Goal: Transaction & Acquisition: Book appointment/travel/reservation

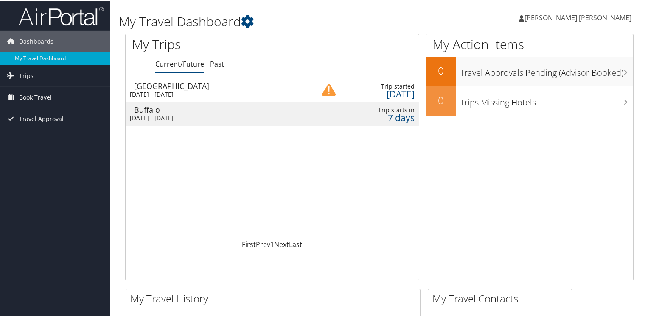
click at [237, 98] on td "Veracruz Thu 4 Sep 2025 - Tue 9 Sep 2025" at bounding box center [217, 90] width 182 height 24
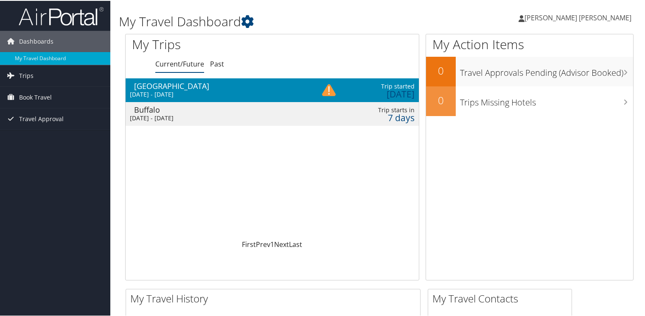
click at [237, 98] on td "Veracruz Thu 4 Sep 2025 - Tue 9 Sep 2025" at bounding box center [217, 90] width 182 height 24
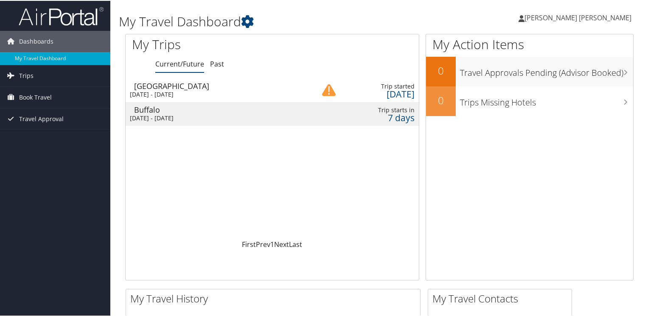
click at [237, 98] on td "Veracruz Thu 4 Sep 2025 - Tue 9 Sep 2025" at bounding box center [217, 90] width 182 height 24
click at [589, 17] on span "[PERSON_NAME] [PERSON_NAME]" at bounding box center [577, 16] width 107 height 9
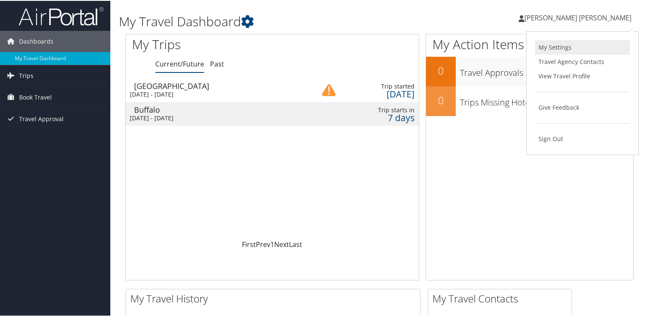
click at [559, 47] on link "My Settings" at bounding box center [582, 46] width 95 height 14
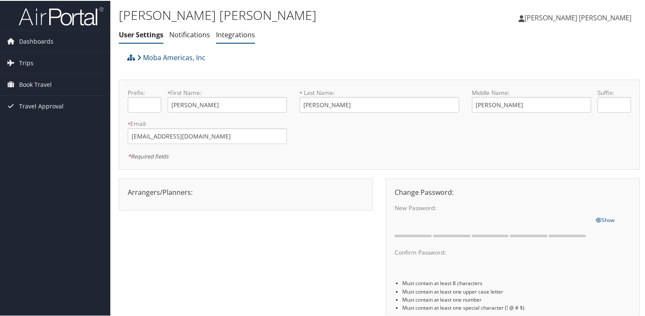
click at [227, 35] on link "Integrations" at bounding box center [235, 33] width 39 height 9
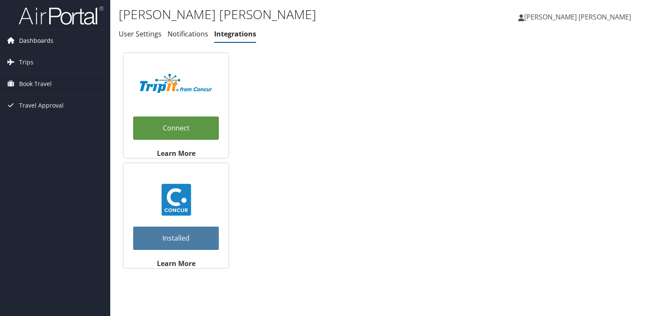
click at [37, 46] on span "Dashboards" at bounding box center [36, 40] width 34 height 21
click at [36, 93] on span "Book Travel" at bounding box center [35, 96] width 33 height 21
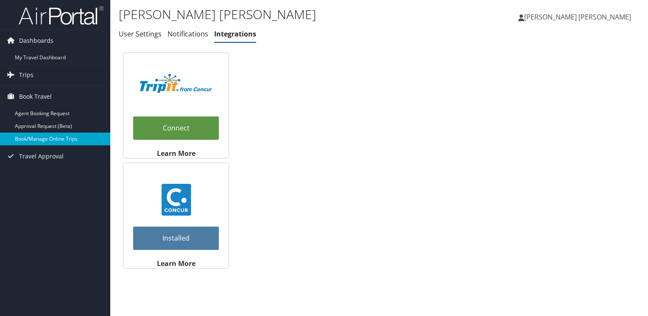
click at [42, 142] on link "Book/Manage Online Trips" at bounding box center [55, 139] width 110 height 13
click at [28, 76] on span "Trips" at bounding box center [26, 74] width 14 height 21
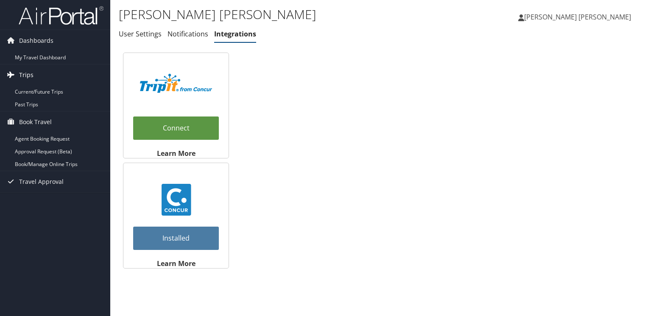
click at [28, 76] on span "Trips" at bounding box center [26, 74] width 14 height 21
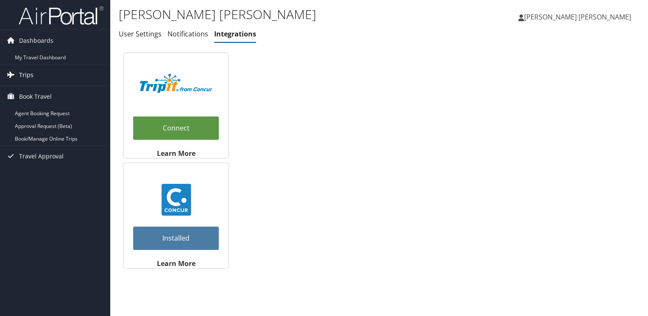
click at [28, 76] on span "Trips" at bounding box center [26, 74] width 14 height 21
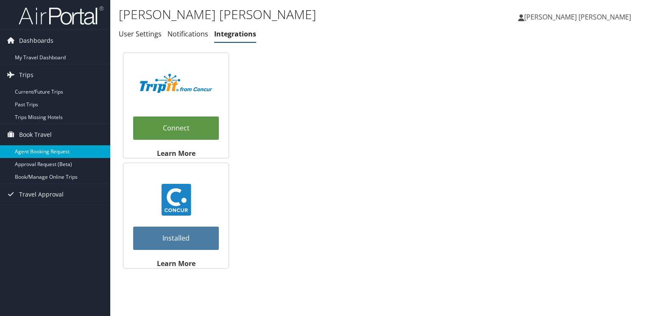
click at [47, 152] on link "Agent Booking Request" at bounding box center [55, 152] width 110 height 13
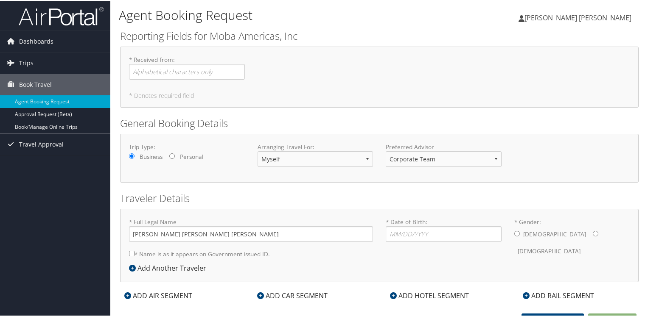
scroll to position [8, 0]
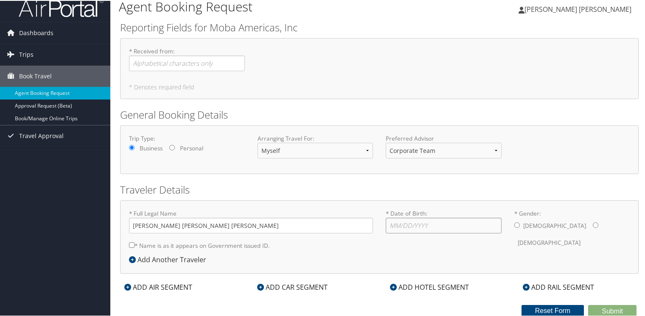
click at [399, 224] on input "* Date of Birth: Invalid Date" at bounding box center [444, 225] width 116 height 16
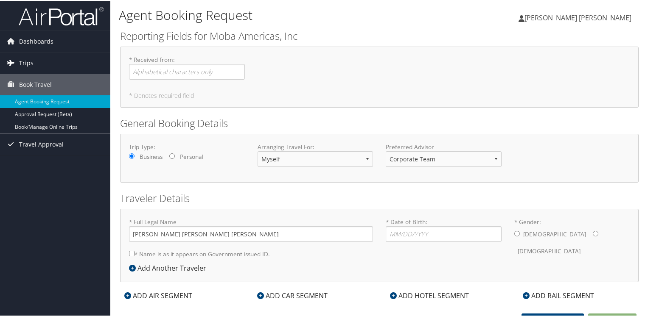
click at [52, 63] on link "Trips" at bounding box center [55, 62] width 110 height 21
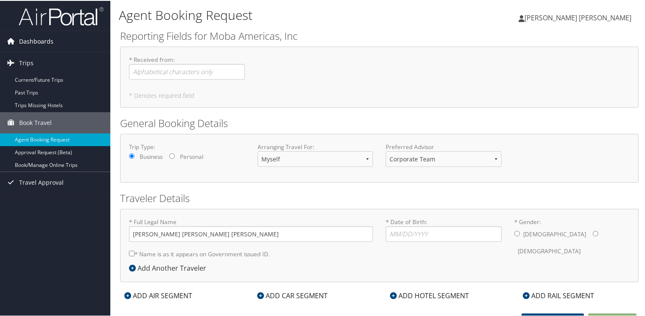
click at [55, 38] on link "Dashboards" at bounding box center [55, 40] width 110 height 21
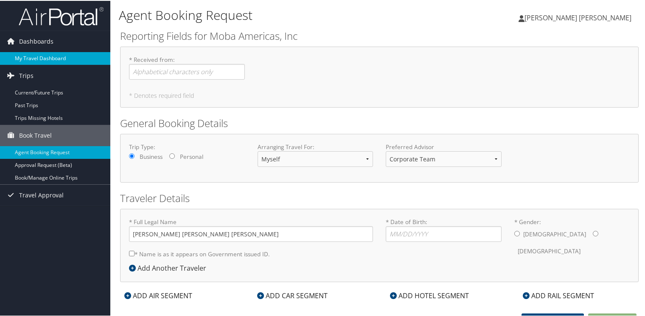
click at [48, 56] on link "My Travel Dashboard" at bounding box center [55, 57] width 110 height 13
